Goal: Transaction & Acquisition: Purchase product/service

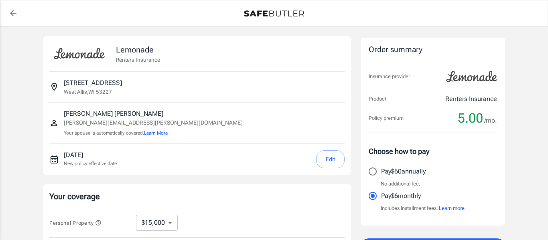
select select "15000"
select select "500"
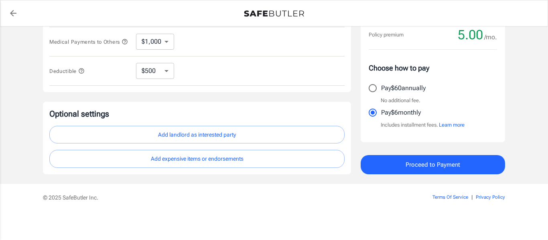
scroll to position [272, 0]
click at [412, 165] on span "Proceed to Payment" at bounding box center [432, 165] width 55 height 10
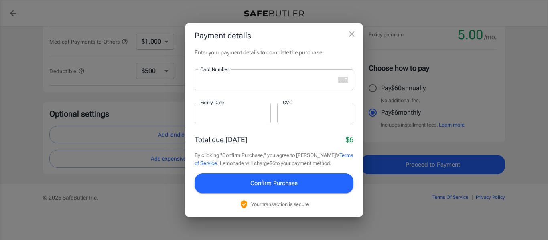
click at [311, 73] on div at bounding box center [265, 79] width 140 height 21
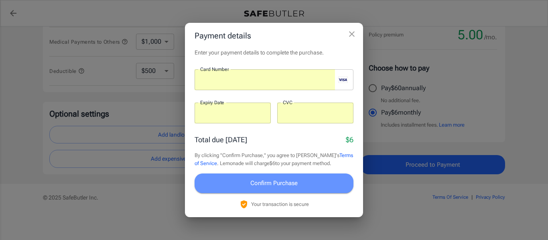
click at [242, 190] on button "Confirm Purchase" at bounding box center [274, 183] width 159 height 19
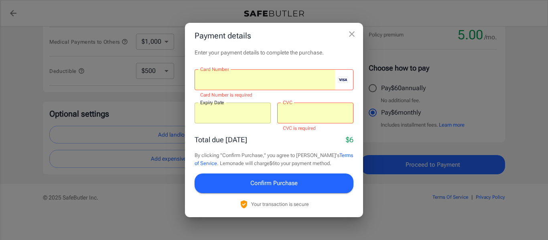
click at [295, 183] on span "Confirm Purchase" at bounding box center [273, 183] width 47 height 10
click at [272, 133] on div "Enter your payment details to complete the purchase. Card Number Card Number Ca…" at bounding box center [274, 133] width 178 height 168
click at [302, 117] on div at bounding box center [315, 113] width 76 height 21
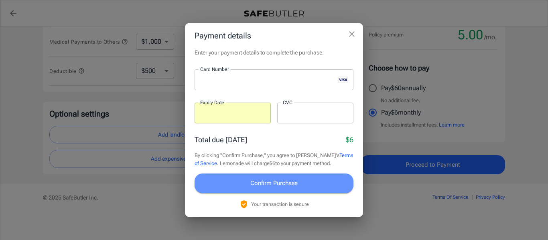
click at [335, 189] on button "Confirm Purchase" at bounding box center [274, 183] width 159 height 19
